Goal: Find specific page/section: Find specific page/section

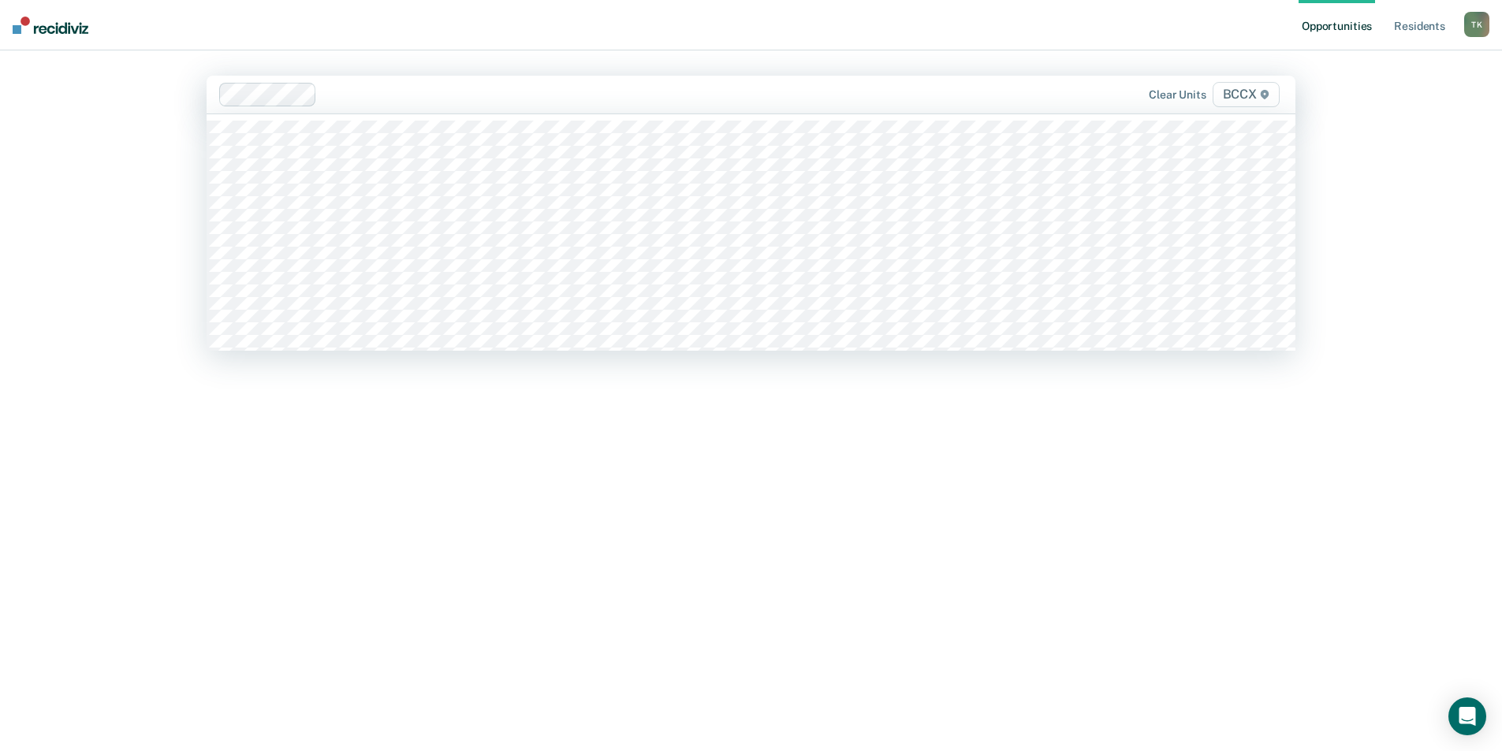
click at [368, 93] on div at bounding box center [642, 94] width 639 height 18
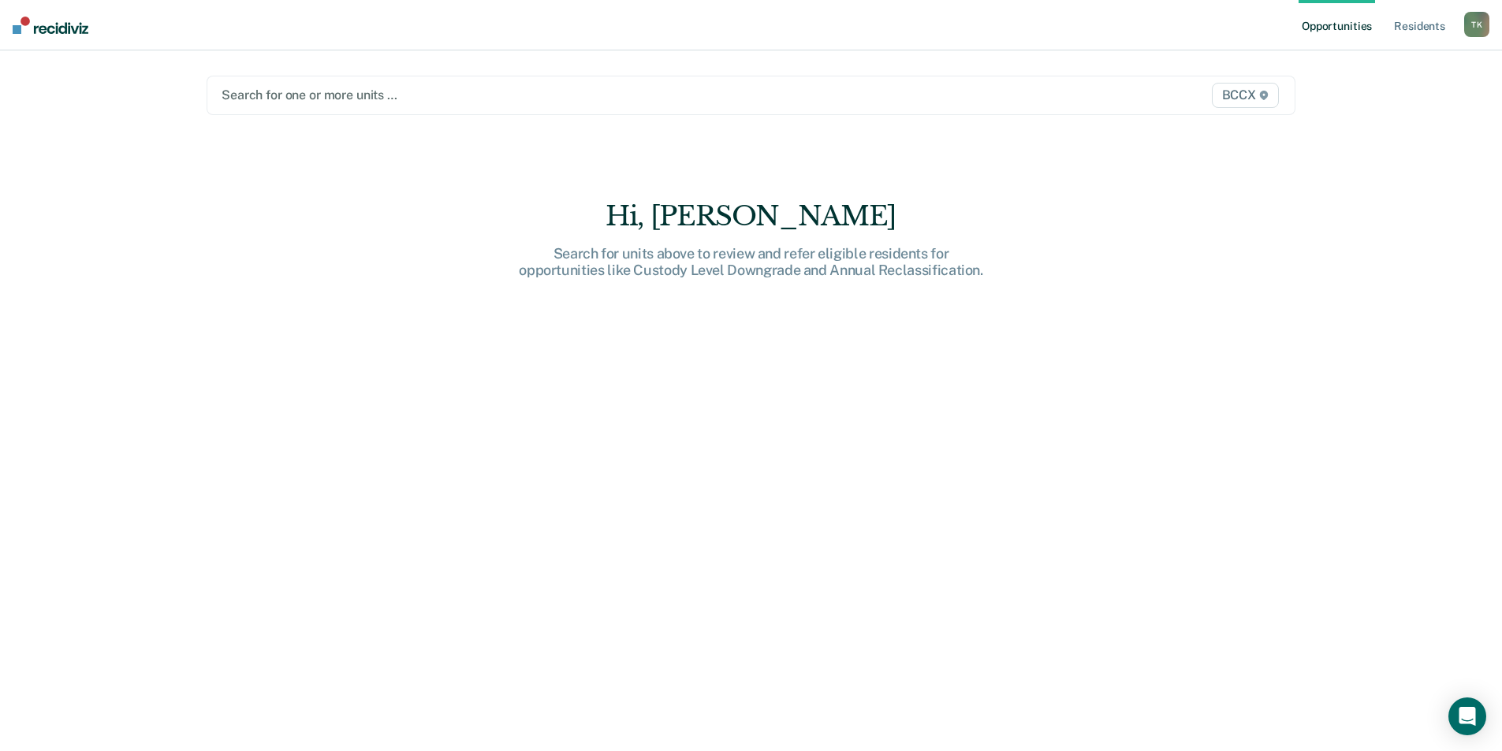
click at [304, 106] on div "Search for one or more units … BCCX" at bounding box center [751, 95] width 1089 height 39
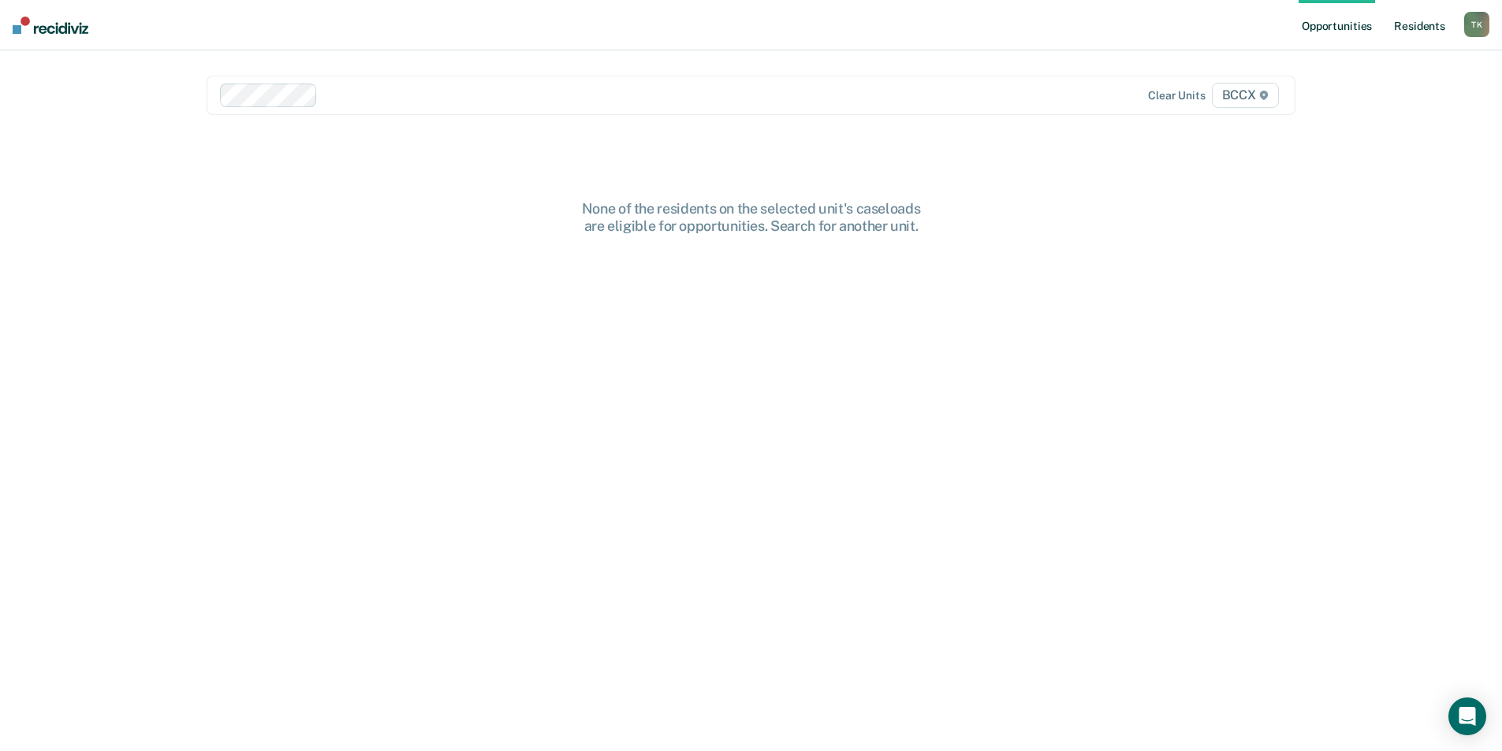
click at [1418, 21] on link "Resident s" at bounding box center [1420, 25] width 58 height 50
click at [1342, 22] on link "Opportunities" at bounding box center [1349, 25] width 76 height 50
click at [44, 30] on img at bounding box center [51, 25] width 76 height 17
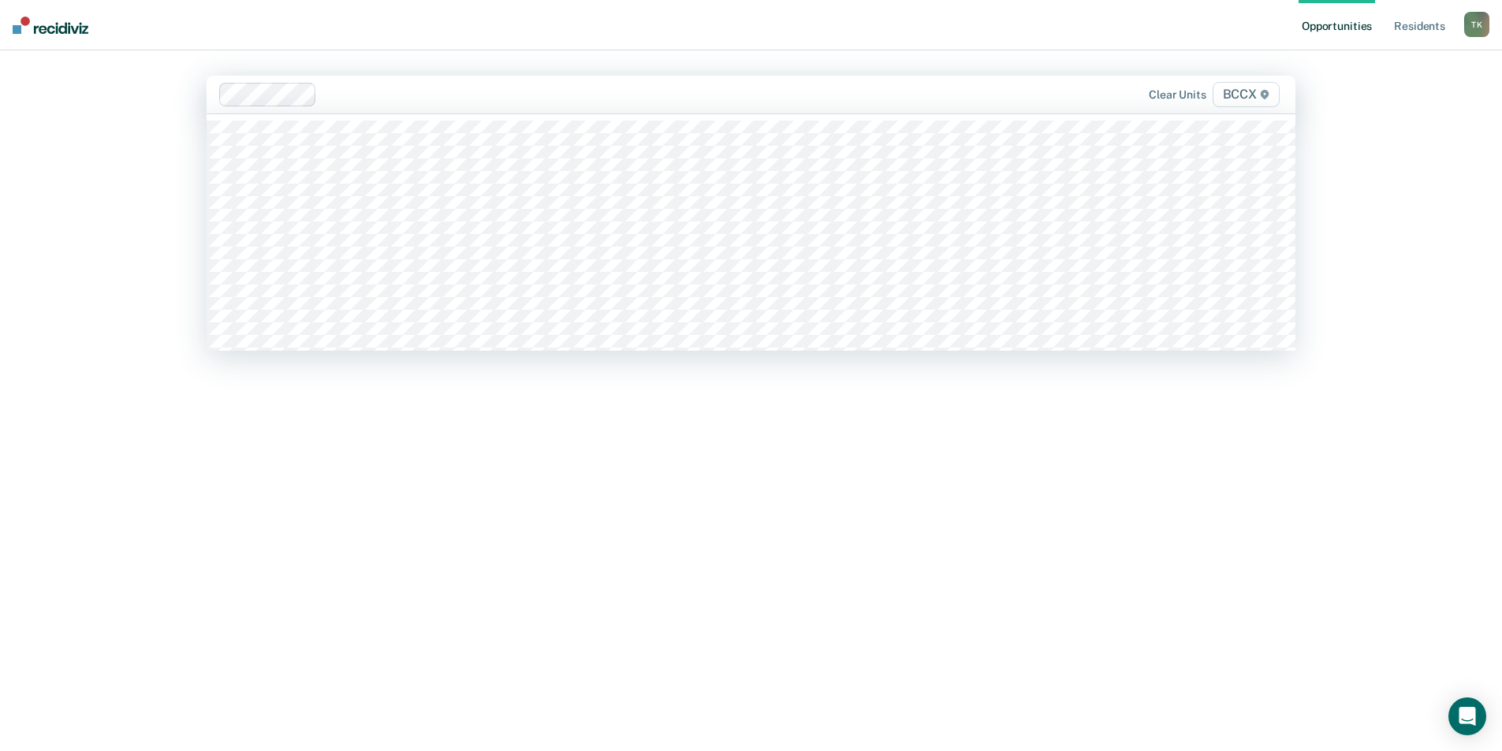
click at [1247, 97] on span "BCCX" at bounding box center [1246, 94] width 67 height 25
click at [323, 94] on div at bounding box center [591, 94] width 741 height 18
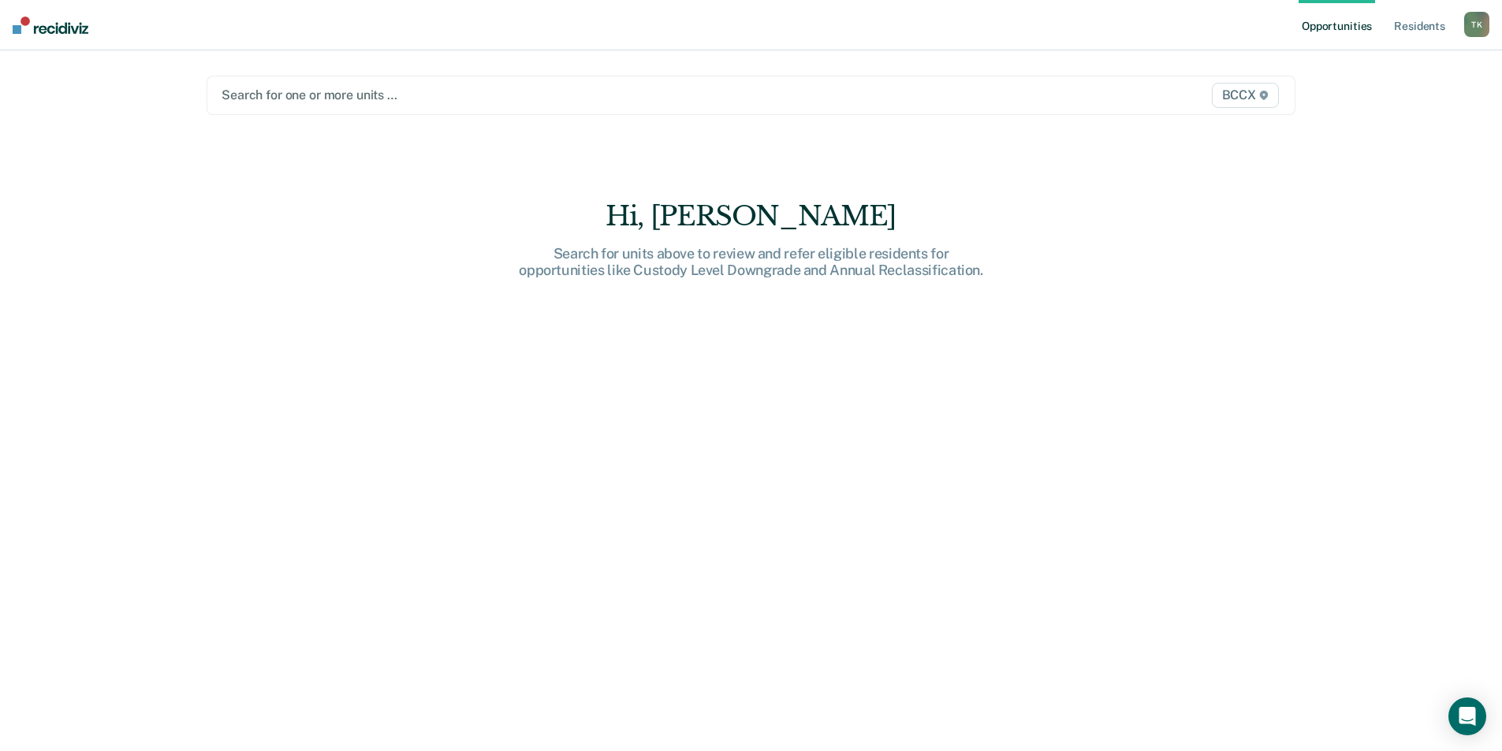
click at [360, 91] on div at bounding box center [592, 95] width 740 height 18
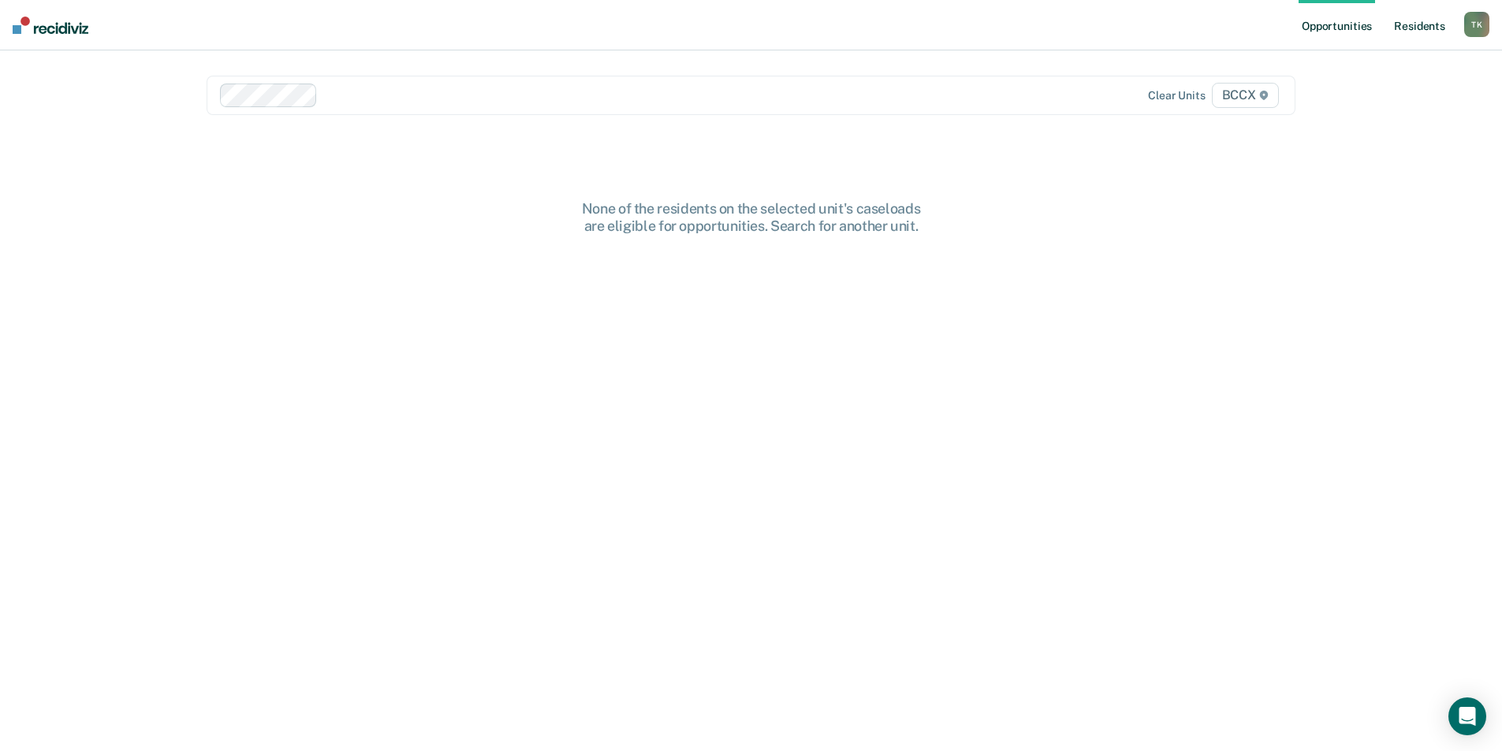
click at [1420, 27] on link "Resident s" at bounding box center [1420, 25] width 58 height 50
click at [47, 78] on link "Home" at bounding box center [42, 76] width 47 height 14
click at [47, 28] on img at bounding box center [51, 25] width 76 height 17
click at [330, 86] on div at bounding box center [643, 95] width 638 height 18
